Goal: Information Seeking & Learning: Learn about a topic

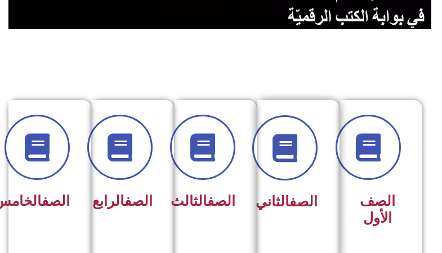
scroll to position [225, 0]
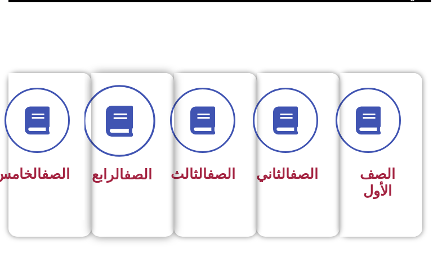
click at [127, 131] on icon at bounding box center [119, 120] width 31 height 31
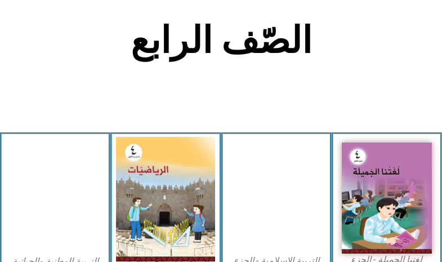
scroll to position [282, 0]
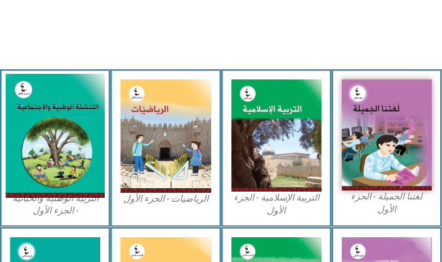
click at [88, 133] on img at bounding box center [55, 136] width 99 height 124
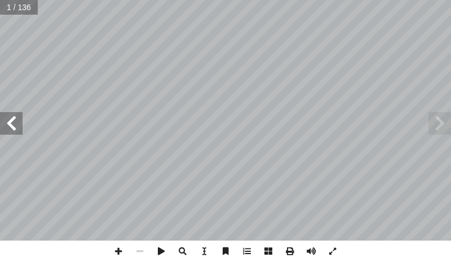
click at [20, 124] on span at bounding box center [11, 123] width 23 height 23
click at [20, 123] on span at bounding box center [11, 123] width 23 height 23
click at [253, 250] on span at bounding box center [246, 251] width 21 height 21
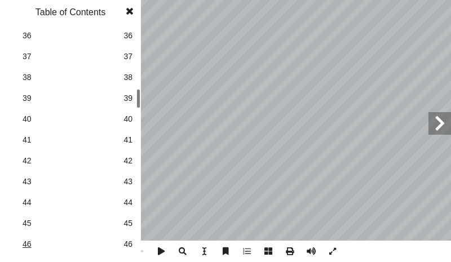
click at [30, 247] on span "46" at bounding box center [71, 244] width 96 height 12
click at [131, 6] on span at bounding box center [129, 11] width 20 height 23
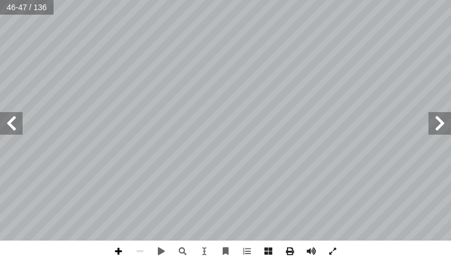
drag, startPoint x: 117, startPoint y: 253, endPoint x: 121, endPoint y: 248, distance: 6.4
click at [117, 253] on span at bounding box center [118, 251] width 21 height 21
click at [102, 156] on div "تي: ْ أ ا َ ما ي ِ ب ُ قوم َ ن َّ م ُ ، ث َ ة َ ي ِ ت آ الا َ ر َ و ُّ الص ُ ظ …" at bounding box center [225, 120] width 451 height 241
